Goal: Task Accomplishment & Management: Manage account settings

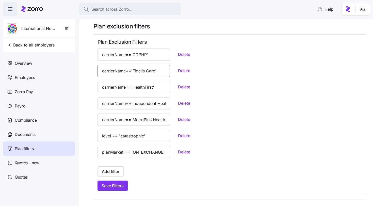
scroll to position [0, 7]
drag, startPoint x: 134, startPoint y: 70, endPoint x: 149, endPoint y: 69, distance: 15.2
click at [150, 69] on input "carrierName=='Fidelis Care'" at bounding box center [133, 71] width 72 height 12
click at [135, 71] on input "carrierName=='Fidelis Care'" at bounding box center [133, 71] width 72 height 12
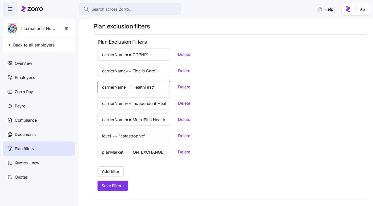
drag, startPoint x: 133, startPoint y: 88, endPoint x: 154, endPoint y: 85, distance: 21.5
click at [154, 85] on div "carrierName=='HealthFirst' Delete" at bounding box center [229, 87] width 264 height 12
click at [139, 87] on input "carrierName=='HealthFirst'" at bounding box center [133, 87] width 72 height 12
drag, startPoint x: 116, startPoint y: 87, endPoint x: 149, endPoint y: 84, distance: 33.4
click at [149, 85] on input "carrierName=='HealthFirst'" at bounding box center [133, 87] width 72 height 12
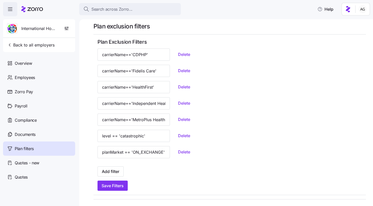
scroll to position [0, 0]
click at [182, 81] on div "carrierName=='HealthFirst' Delete" at bounding box center [229, 87] width 264 height 12
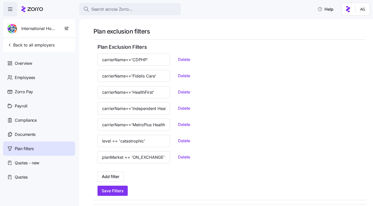
scroll to position [0, 0]
click at [178, 59] on span "Delete" at bounding box center [184, 59] width 12 height 6
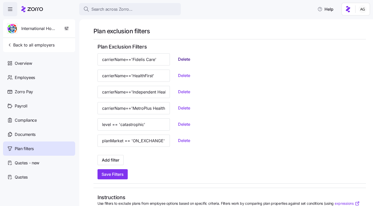
click at [178, 59] on span "Delete" at bounding box center [184, 59] width 12 height 6
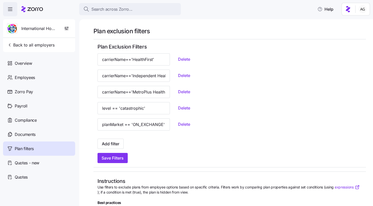
click at [178, 59] on span "Delete" at bounding box center [184, 59] width 12 height 6
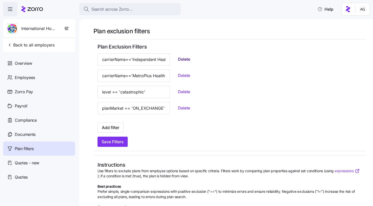
click at [178, 59] on span "Delete" at bounding box center [184, 59] width 12 height 6
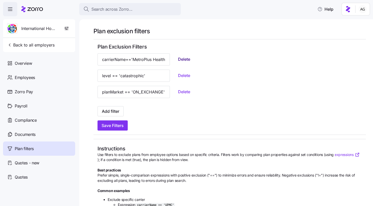
click at [178, 59] on span "Delete" at bounding box center [184, 59] width 12 height 6
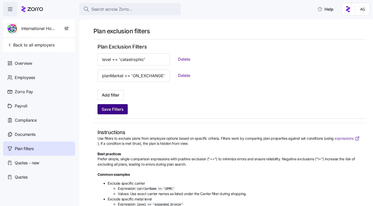
click at [107, 109] on span "Save Filters" at bounding box center [112, 109] width 22 height 6
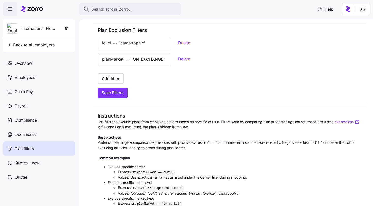
scroll to position [0, 0]
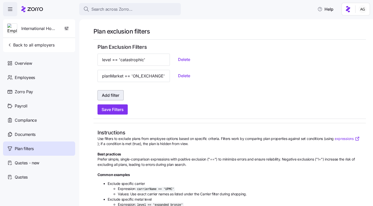
click at [120, 90] on button "Add filter" at bounding box center [110, 95] width 26 height 10
click at [112, 96] on span "Add filter" at bounding box center [111, 95] width 18 height 6
click at [42, 9] on icon at bounding box center [32, 9] width 22 height 6
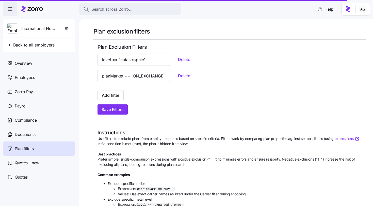
click at [39, 8] on icon at bounding box center [32, 9] width 22 height 6
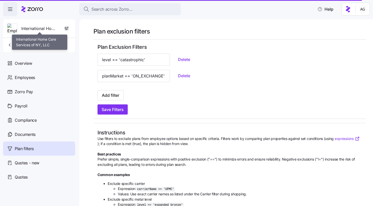
click at [32, 29] on span "International Home Care Services of NY, LLC" at bounding box center [39, 28] width 37 height 6
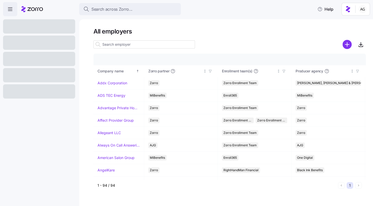
click at [106, 45] on input at bounding box center [143, 44] width 101 height 8
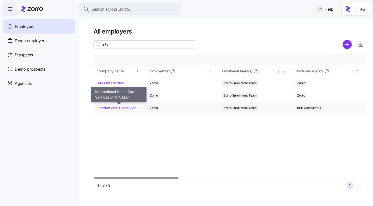
type input "inter"
click at [114, 107] on link "International Home Care Services of NY, LLC" at bounding box center [118, 107] width 42 height 5
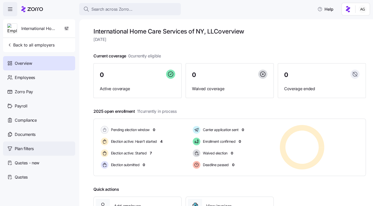
click at [18, 148] on span "Plan filters" at bounding box center [24, 148] width 19 height 6
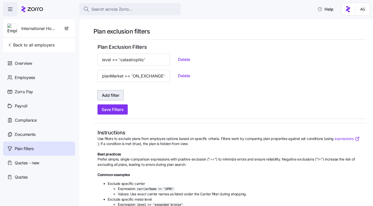
click at [107, 96] on span "Add filter" at bounding box center [111, 95] width 18 height 6
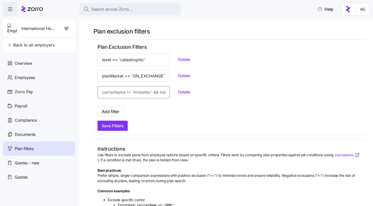
click at [118, 92] on input at bounding box center [133, 92] width 72 height 12
click at [148, 91] on input "carrierName=='MetroPlus" at bounding box center [133, 92] width 72 height 12
type input "carrierName=='MetroPlus Health Plan'"
click at [111, 114] on span "Add filter" at bounding box center [111, 111] width 18 height 6
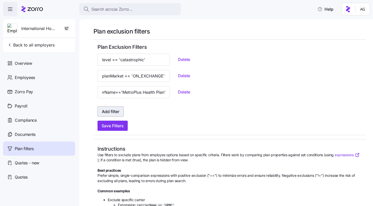
scroll to position [0, 0]
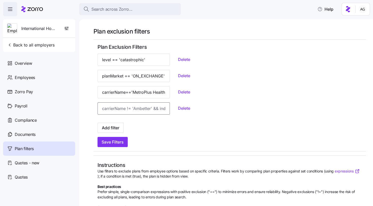
click at [128, 108] on input at bounding box center [133, 108] width 72 height 12
type input "carrierName=='Health First'"
click at [120, 143] on span "Save Filters" at bounding box center [112, 142] width 22 height 6
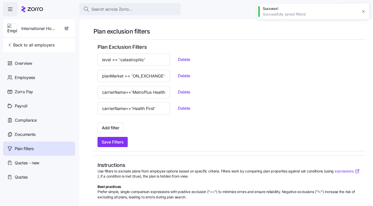
click at [31, 8] on icon at bounding box center [32, 9] width 22 height 6
